Goal: Information Seeking & Learning: Understand process/instructions

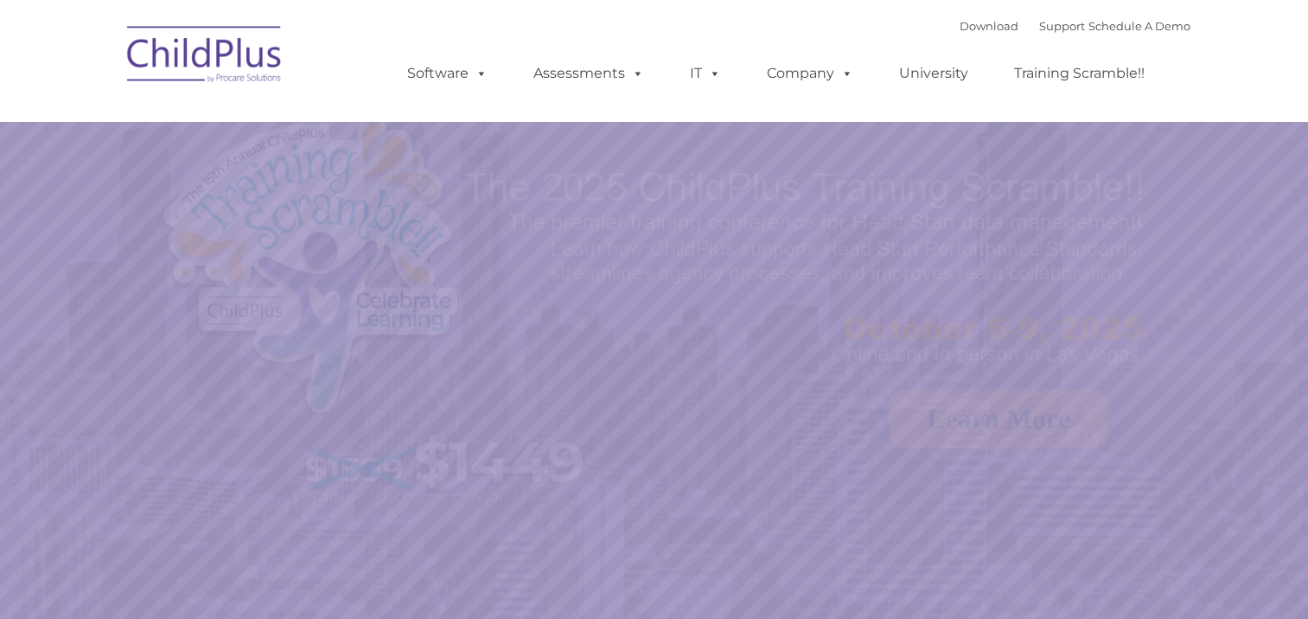
select select "MEDIUM"
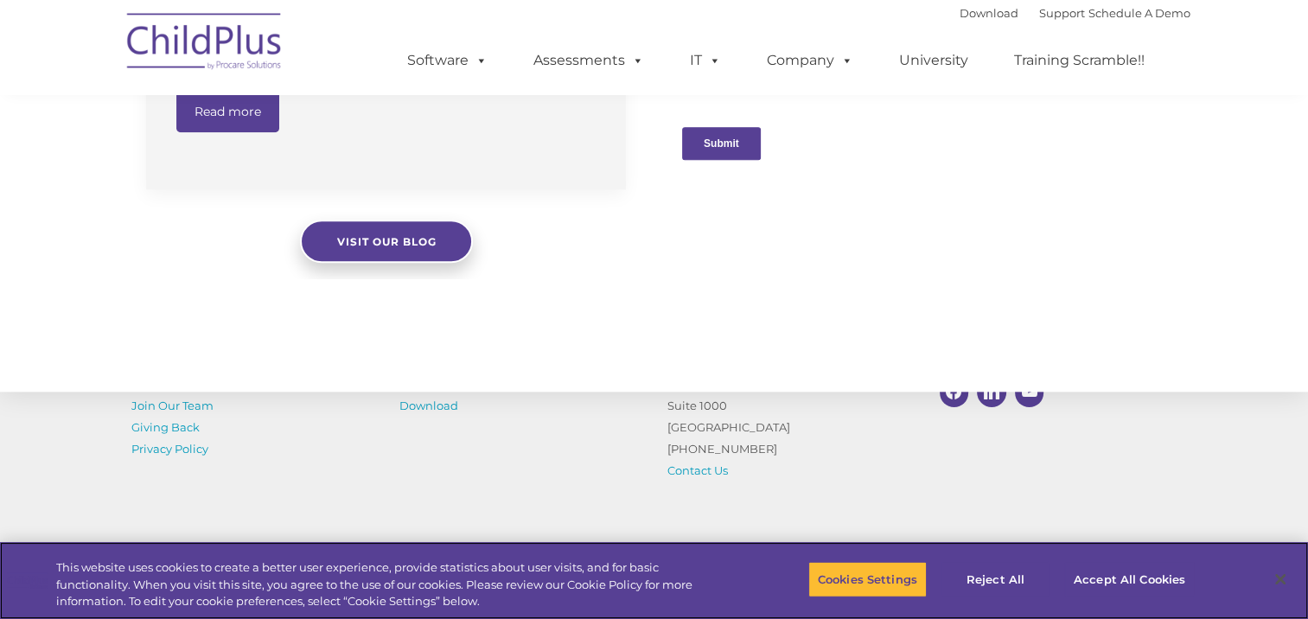
scroll to position [1907, 0]
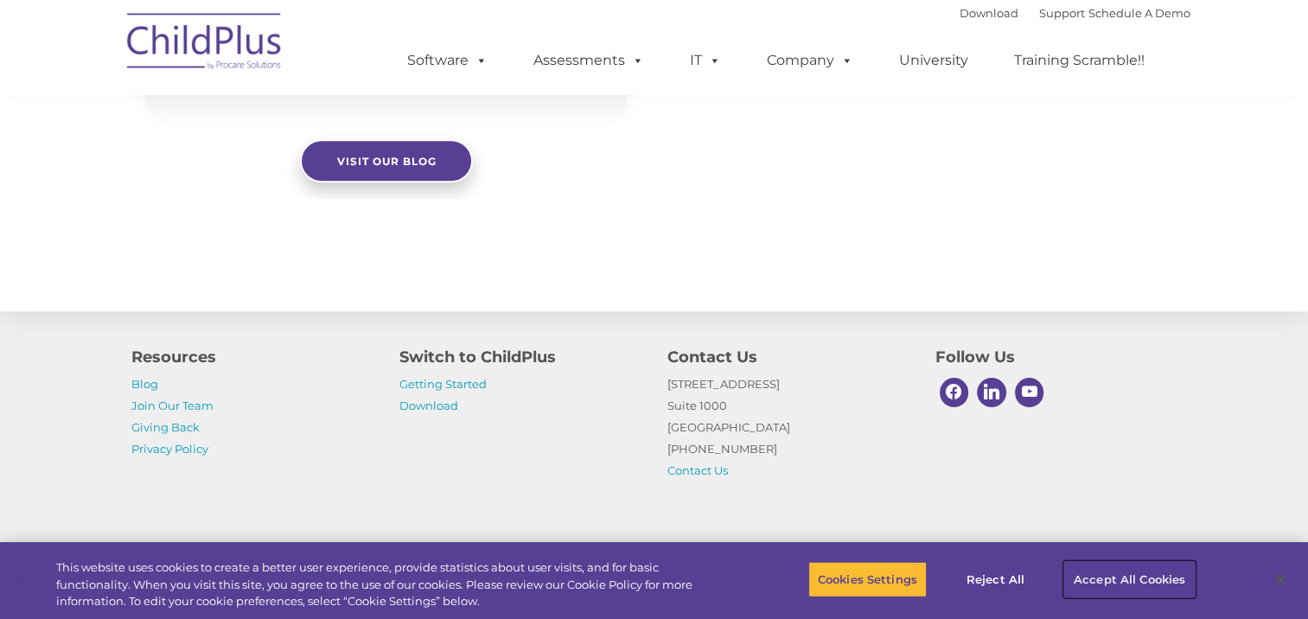
click at [1105, 576] on button "Accept All Cookies" at bounding box center [1129, 579] width 131 height 36
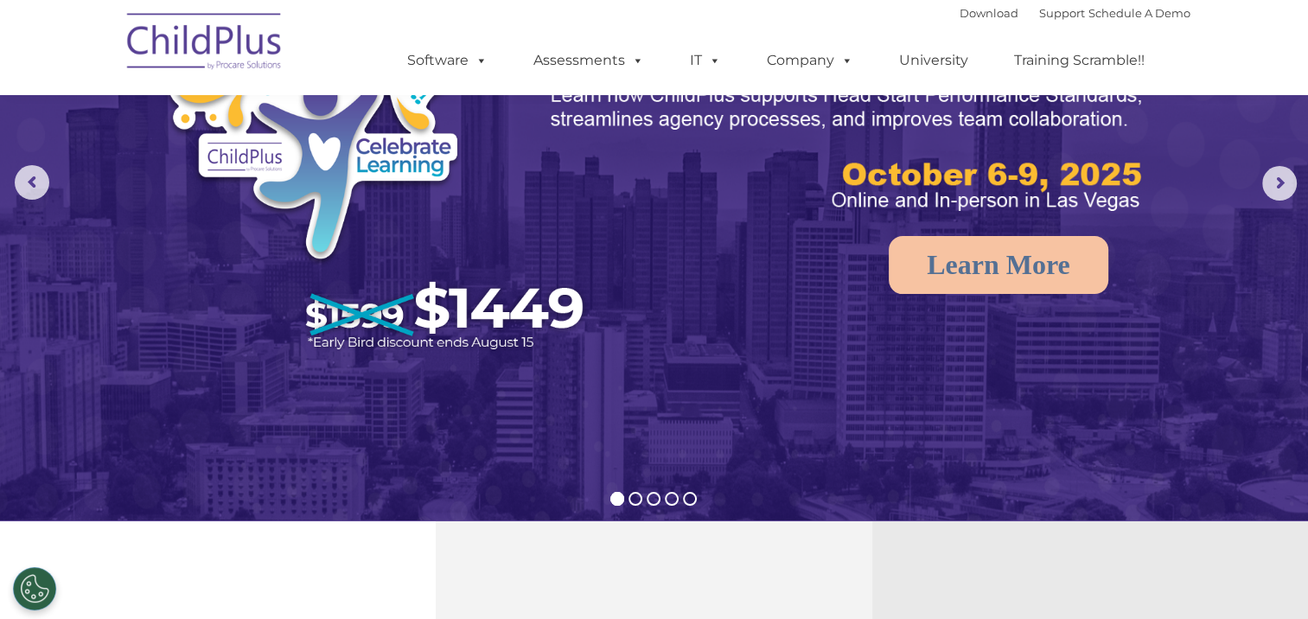
scroll to position [31, 0]
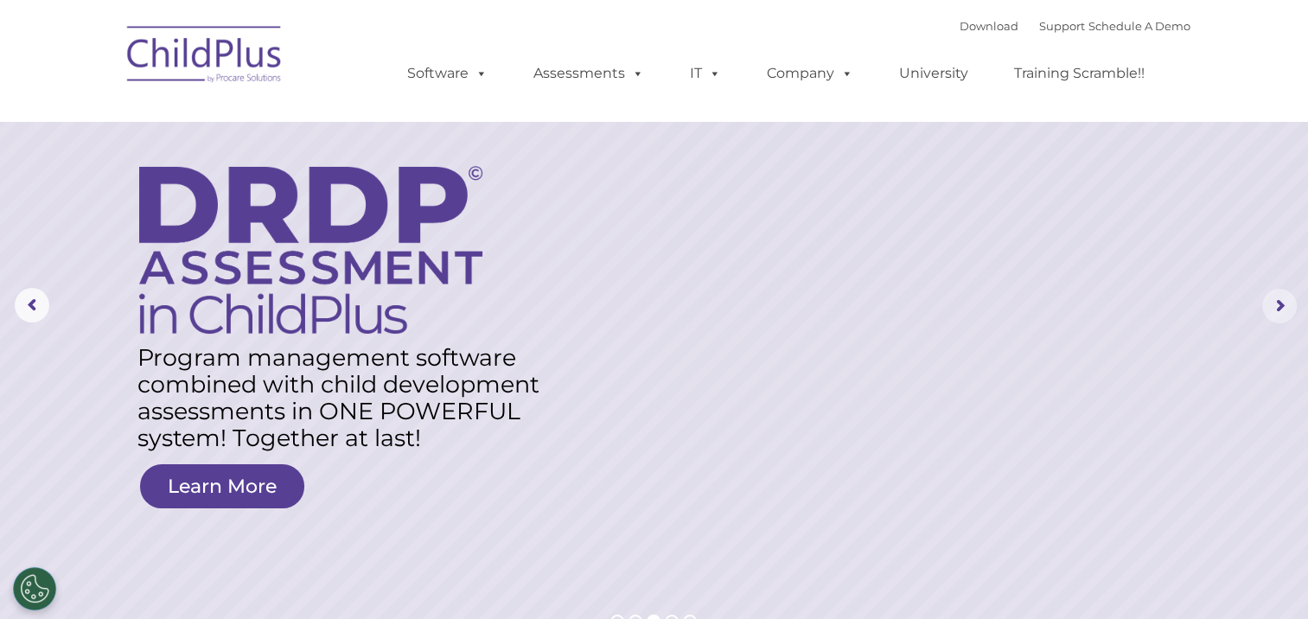
click at [1282, 304] on rs-arrow at bounding box center [1279, 306] width 35 height 35
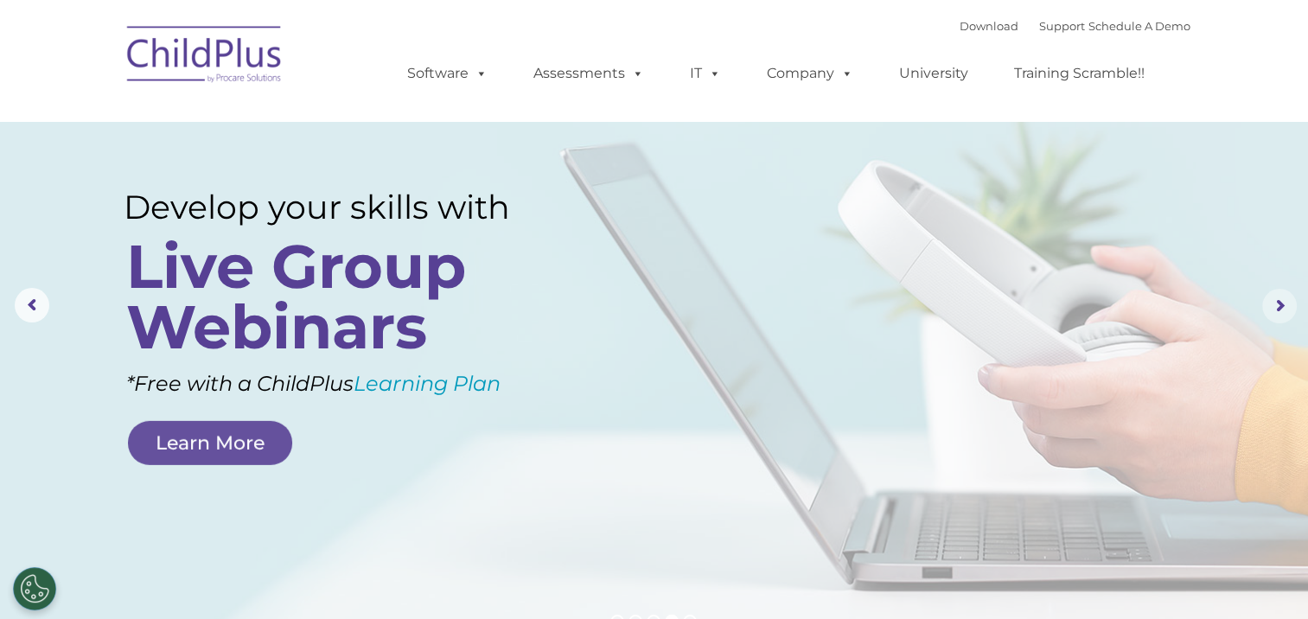
click at [1282, 304] on rs-arrow at bounding box center [1279, 306] width 35 height 35
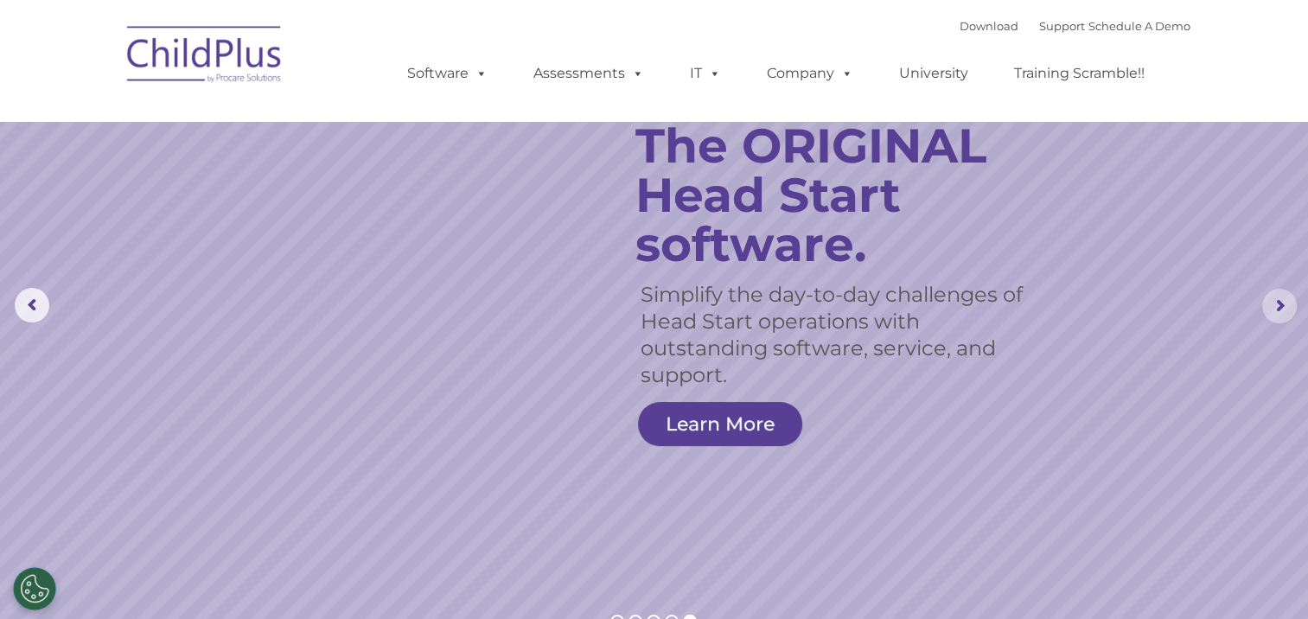
click at [1282, 304] on rs-arrow at bounding box center [1279, 306] width 35 height 35
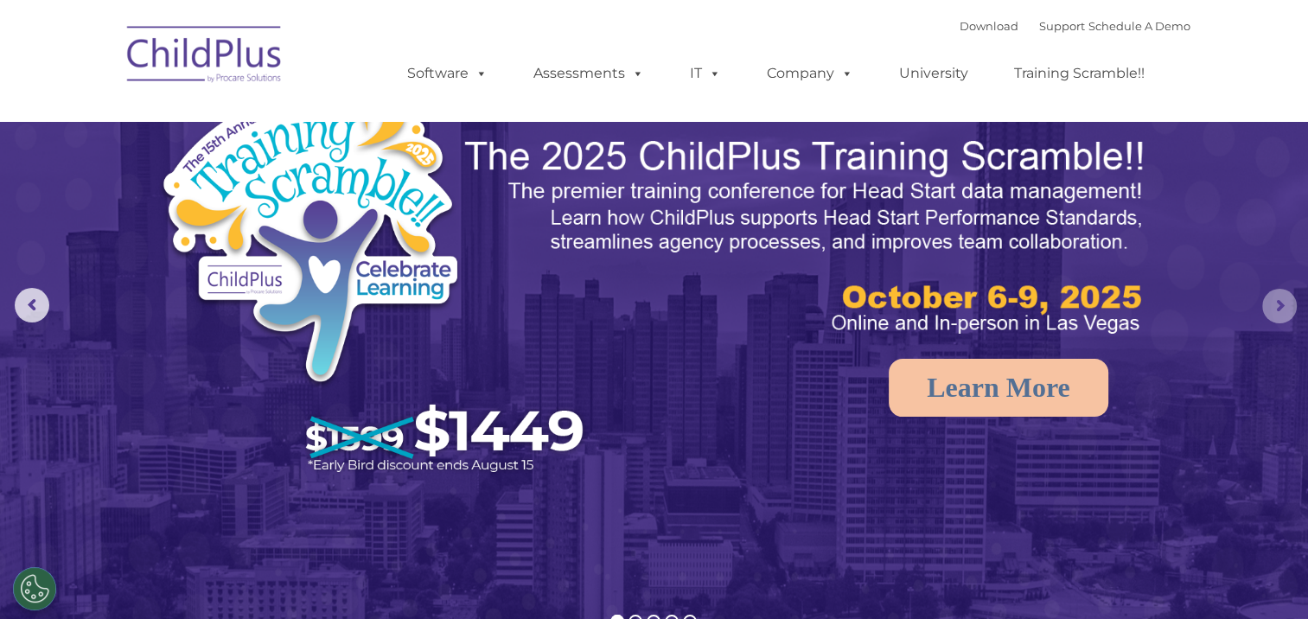
click at [1282, 304] on rs-arrow at bounding box center [1279, 306] width 35 height 35
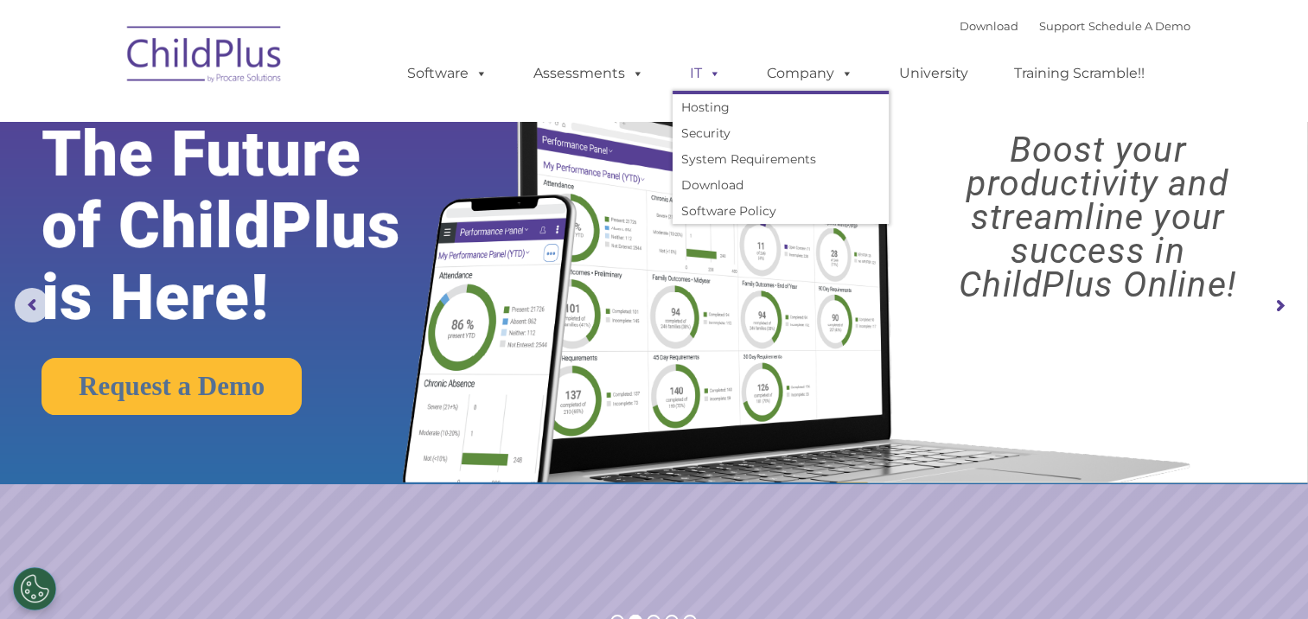
click at [717, 69] on span at bounding box center [711, 73] width 19 height 16
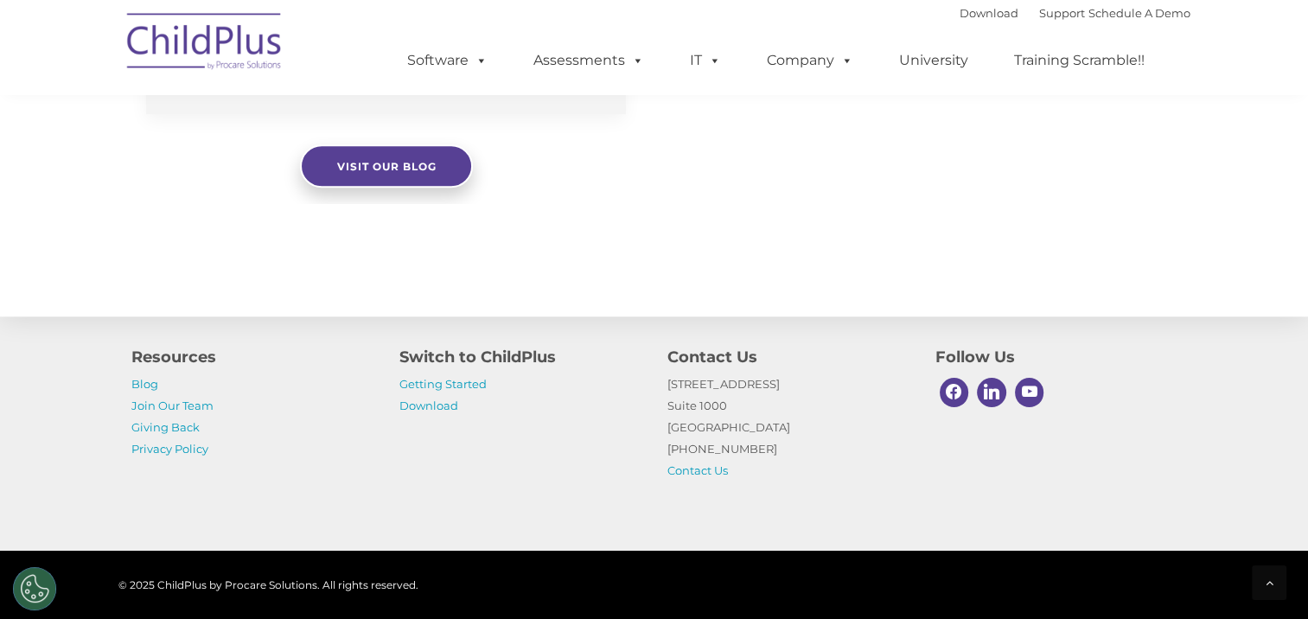
scroll to position [1904, 0]
click at [470, 381] on link "Getting Started" at bounding box center [442, 384] width 87 height 14
